Goal: Task Accomplishment & Management: Manage account settings

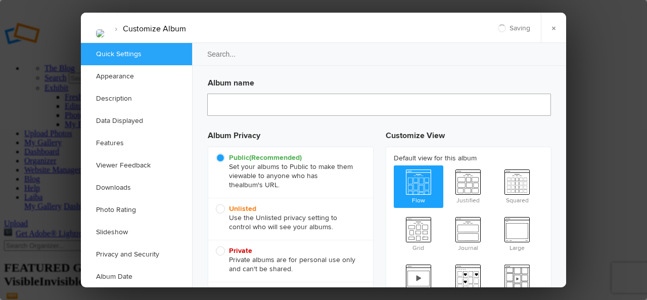
click at [243, 107] on input "text" at bounding box center [379, 105] width 344 height 22
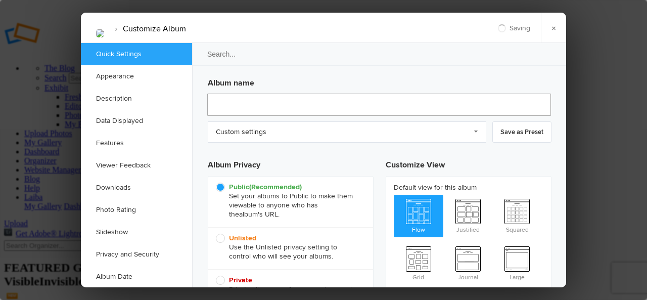
type input "[DATE] 00:51"
type input "Smart Home & Living Products"
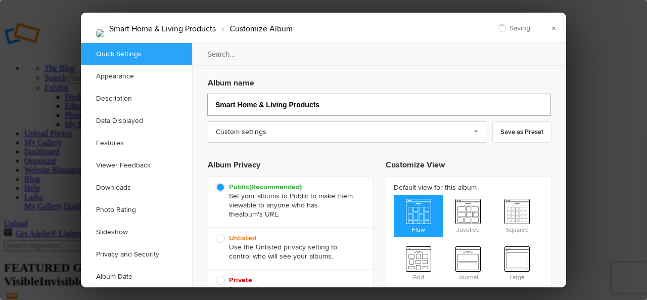
type input "Smart Home & Living Products"
click at [228, 130] on link "Custom settings" at bounding box center [347, 131] width 279 height 21
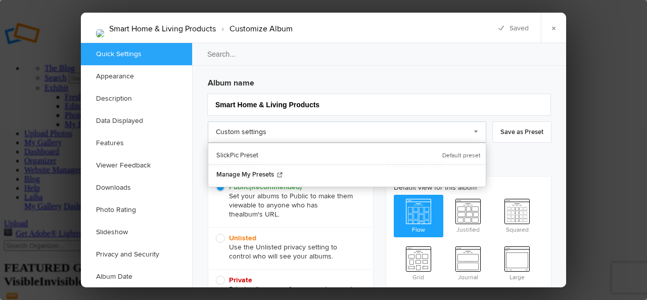
click at [245, 131] on link "Custom settings" at bounding box center [347, 131] width 279 height 21
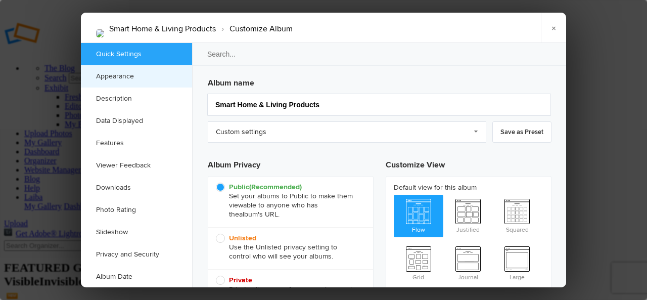
click at [134, 81] on link "Appearance" at bounding box center [136, 76] width 111 height 22
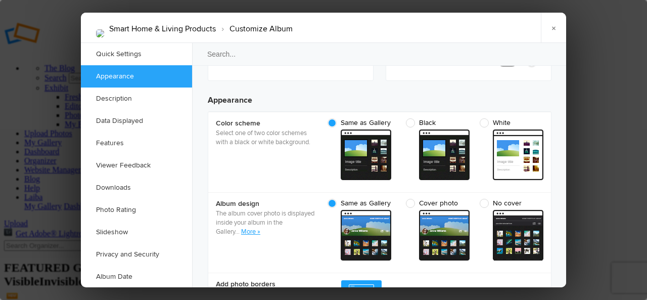
scroll to position [321, 0]
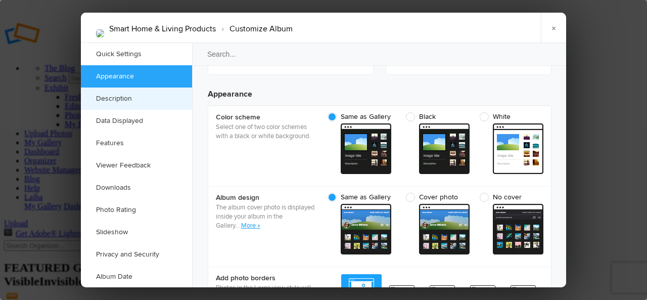
click at [138, 96] on link "Description" at bounding box center [136, 98] width 111 height 22
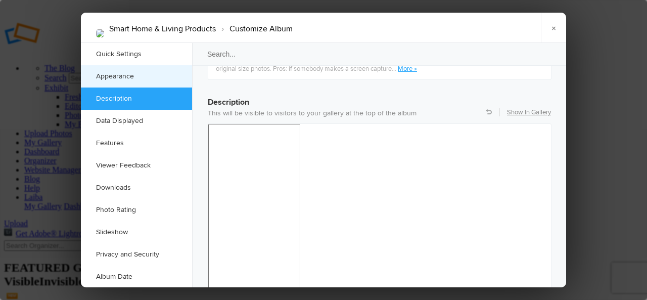
click at [141, 76] on link "Appearance" at bounding box center [136, 76] width 111 height 22
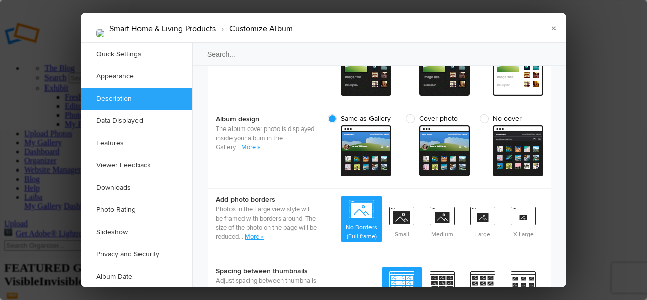
scroll to position [0, 0]
click at [146, 103] on link "Description" at bounding box center [136, 98] width 111 height 22
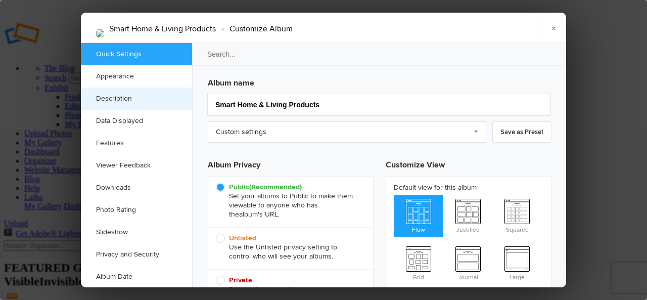
click at [132, 100] on link "Description" at bounding box center [136, 98] width 111 height 22
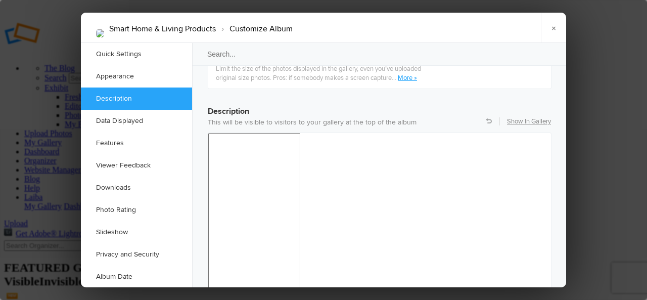
scroll to position [785, 0]
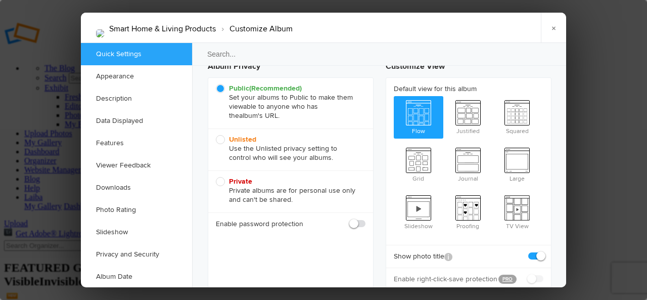
scroll to position [0, 0]
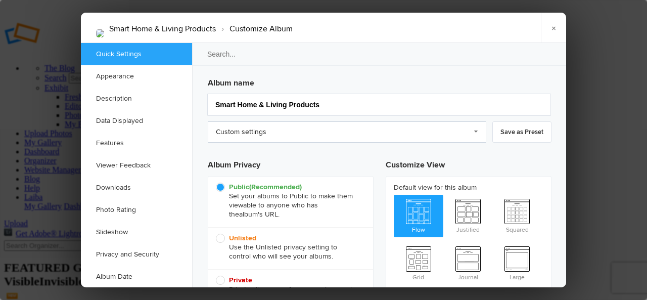
click at [475, 130] on link "Custom settings" at bounding box center [347, 131] width 279 height 21
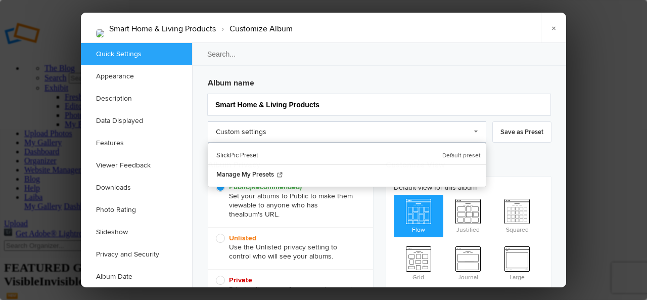
click at [475, 130] on link "Custom settings" at bounding box center [347, 131] width 279 height 21
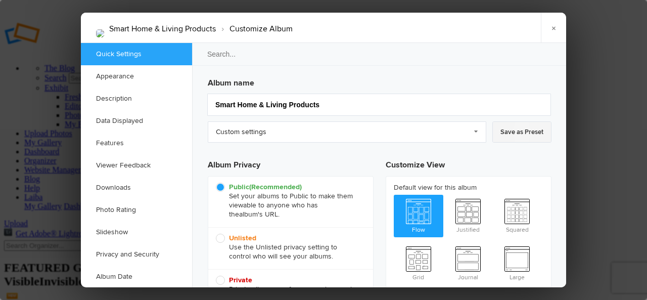
click at [511, 133] on link "Save as Preset" at bounding box center [521, 131] width 59 height 21
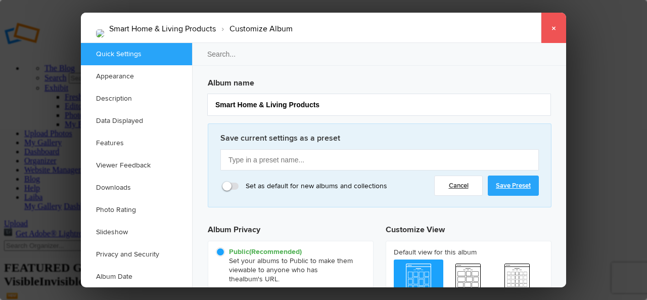
click at [554, 28] on link "×" at bounding box center [553, 28] width 25 height 30
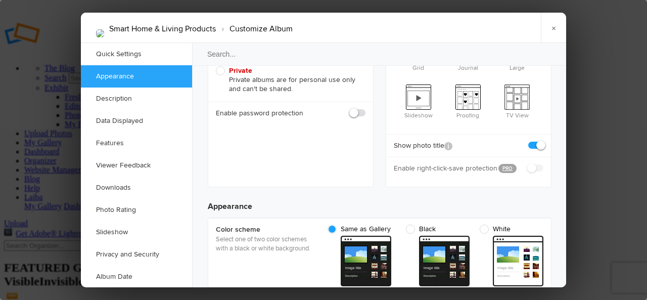
scroll to position [202, 0]
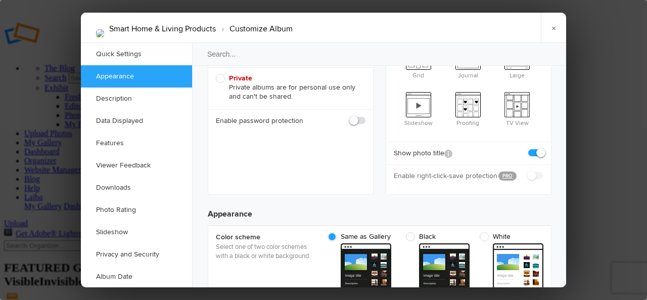
click at [543, 148] on span at bounding box center [543, 148] width 0 height 0
click at [543, 148] on input "checkbox" at bounding box center [543, 148] width 1 height 1
checkbox input "false"
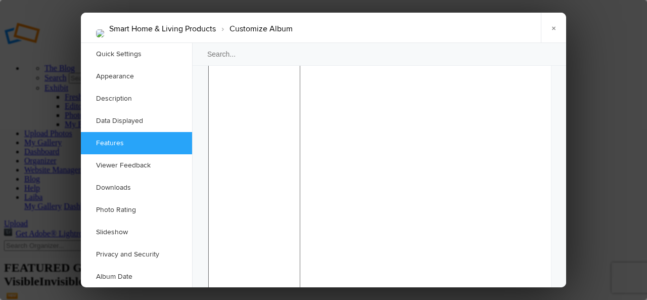
scroll to position [978, 0]
checkbox input "false"
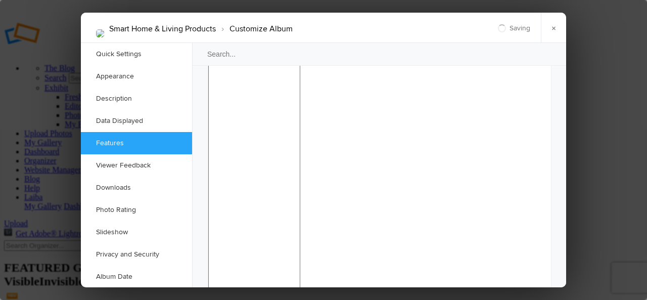
checkbox input "false"
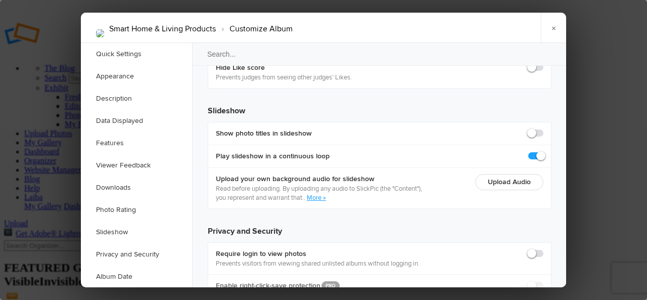
scroll to position [2359, 0]
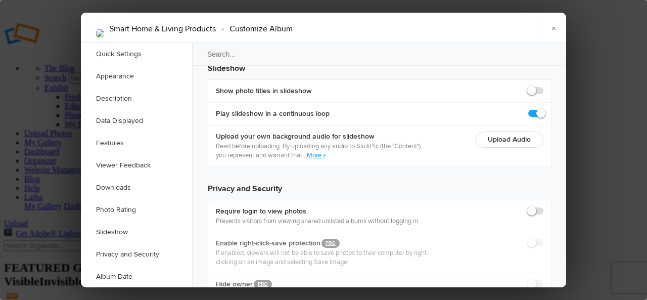
click at [233, 28] on li "Customize Album" at bounding box center [254, 28] width 77 height 17
click at [555, 29] on link "×" at bounding box center [553, 28] width 25 height 30
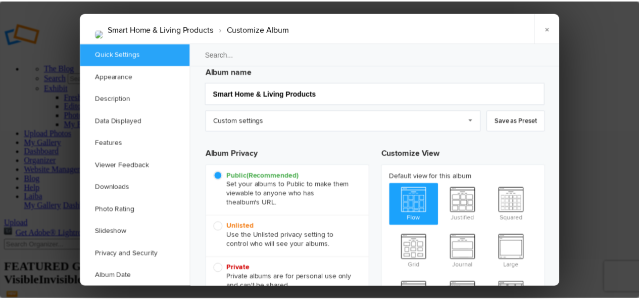
scroll to position [0, 0]
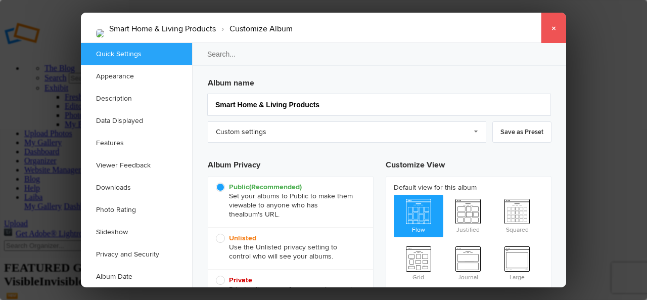
click at [555, 30] on link "×" at bounding box center [553, 28] width 25 height 30
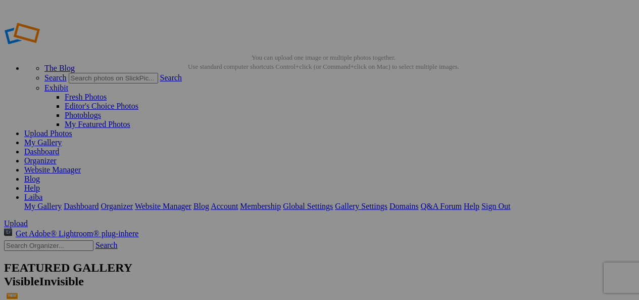
type input "i"
paste input "#AppliancesForHome"
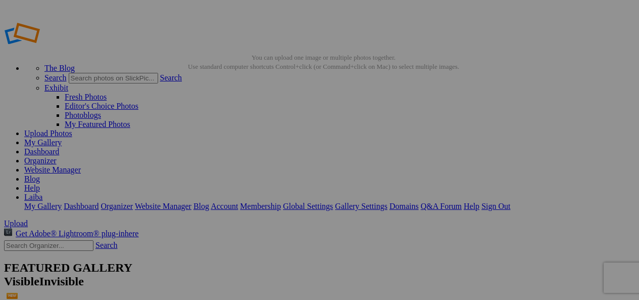
type input "#AppliancesForHome"
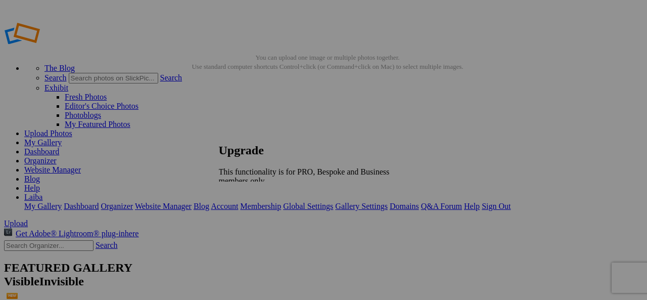
click at [219, 134] on link at bounding box center [219, 134] width 0 height 0
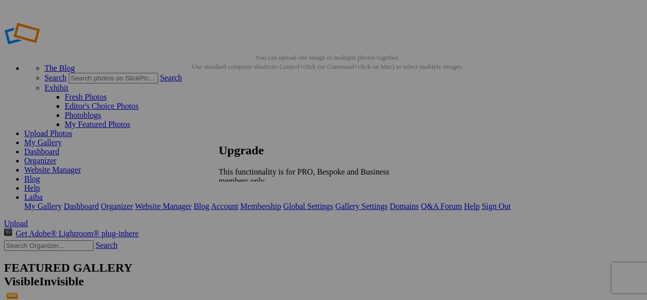
click at [219, 134] on link at bounding box center [219, 134] width 0 height 0
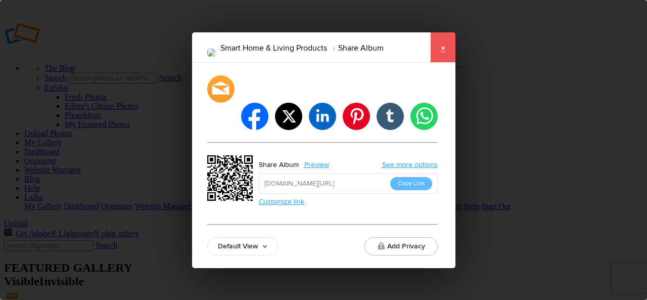
click at [446, 62] on link "×" at bounding box center [442, 47] width 25 height 30
